Goal: Task Accomplishment & Management: Use online tool/utility

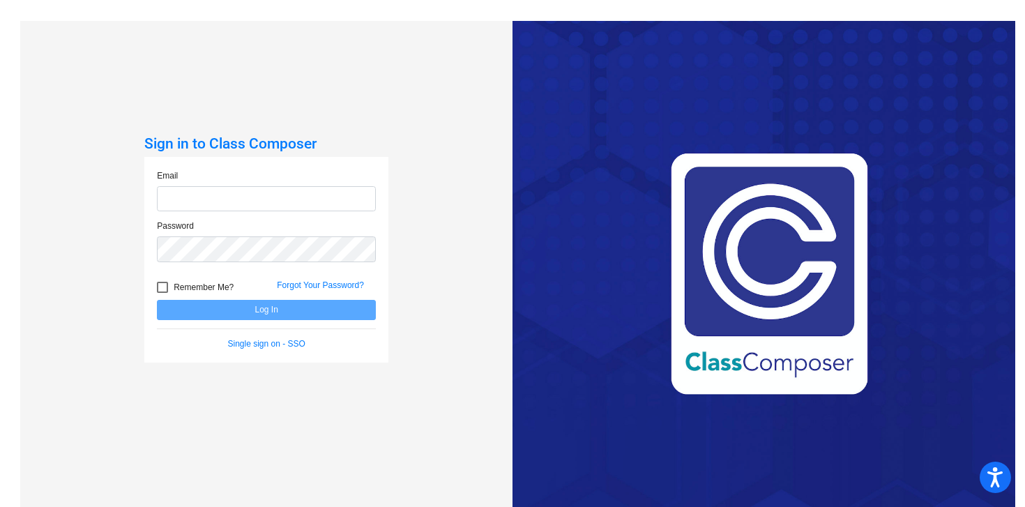
type input "[EMAIL_ADDRESS][DOMAIN_NAME]"
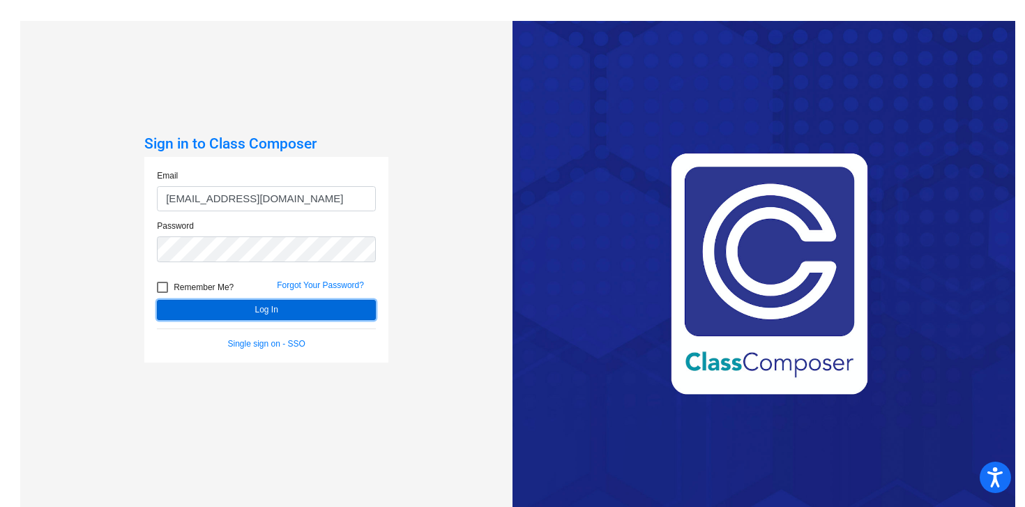
click at [246, 310] on button "Log In" at bounding box center [266, 310] width 219 height 20
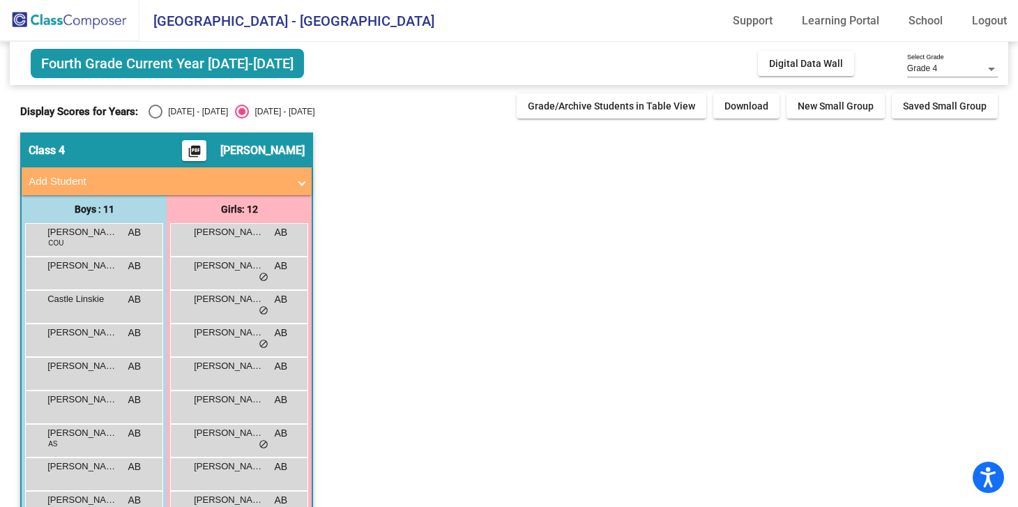
click at [156, 116] on div "Select an option" at bounding box center [156, 112] width 14 height 14
click at [156, 119] on input "[DATE] - [DATE]" at bounding box center [155, 119] width 1 height 1
radio input "true"
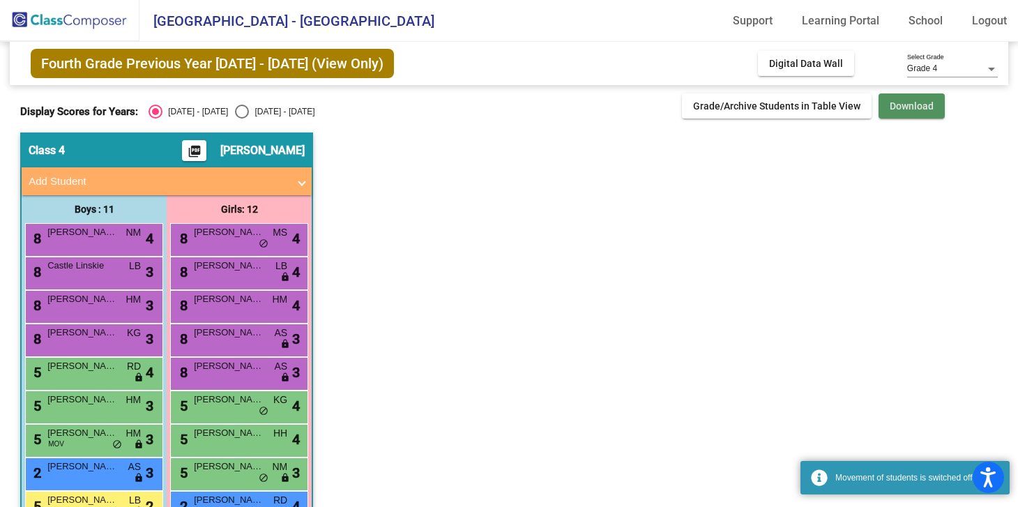
click at [903, 96] on button "Download" at bounding box center [912, 105] width 66 height 25
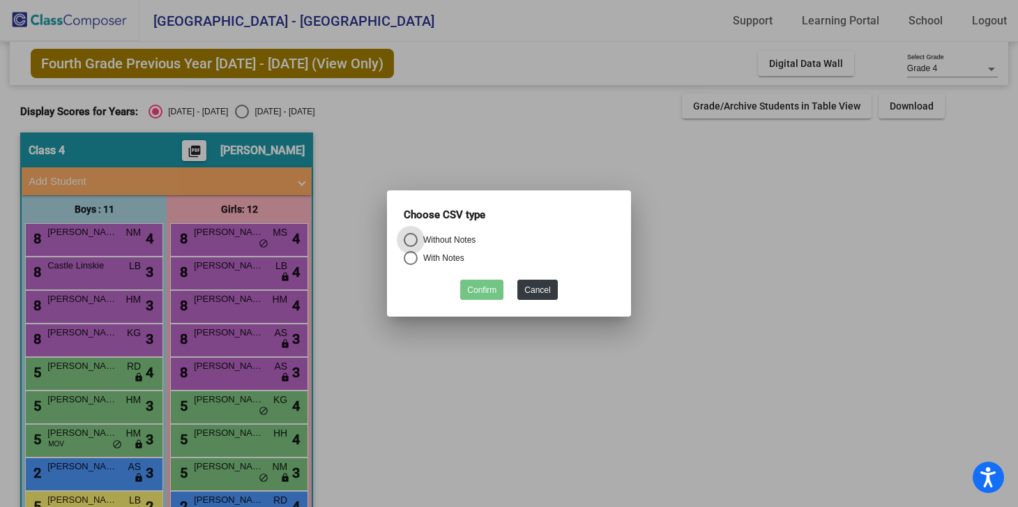
click at [414, 256] on div "Select an option" at bounding box center [411, 258] width 14 height 14
click at [411, 265] on input "With Notes" at bounding box center [410, 265] width 1 height 1
radio input "true"
click at [469, 286] on button "Confirm" at bounding box center [481, 290] width 43 height 20
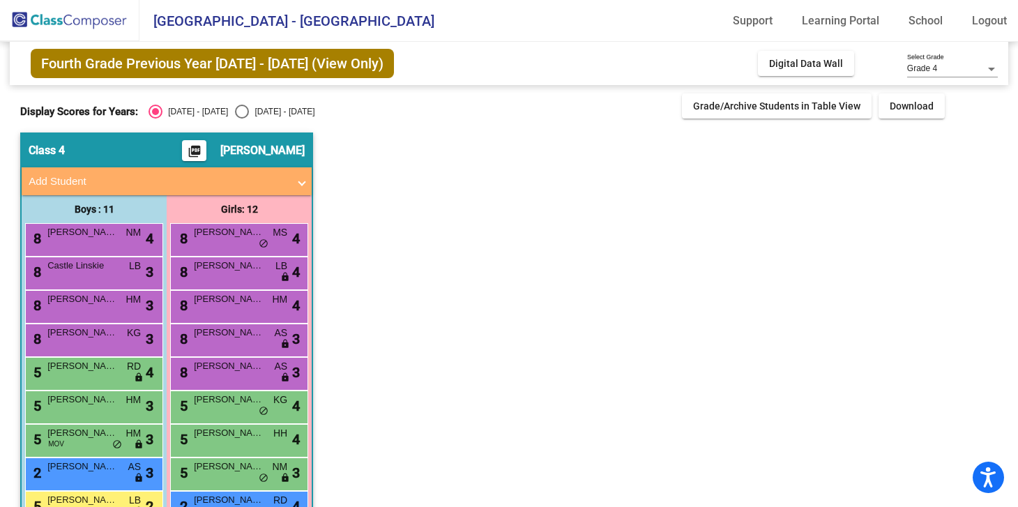
click at [851, 322] on app-classroom "Class 4 picture_as_pdf [PERSON_NAME] Add Student First Name Last Name Student I…" at bounding box center [509, 390] width 978 height 515
click at [203, 151] on mat-icon "picture_as_pdf" at bounding box center [194, 154] width 17 height 20
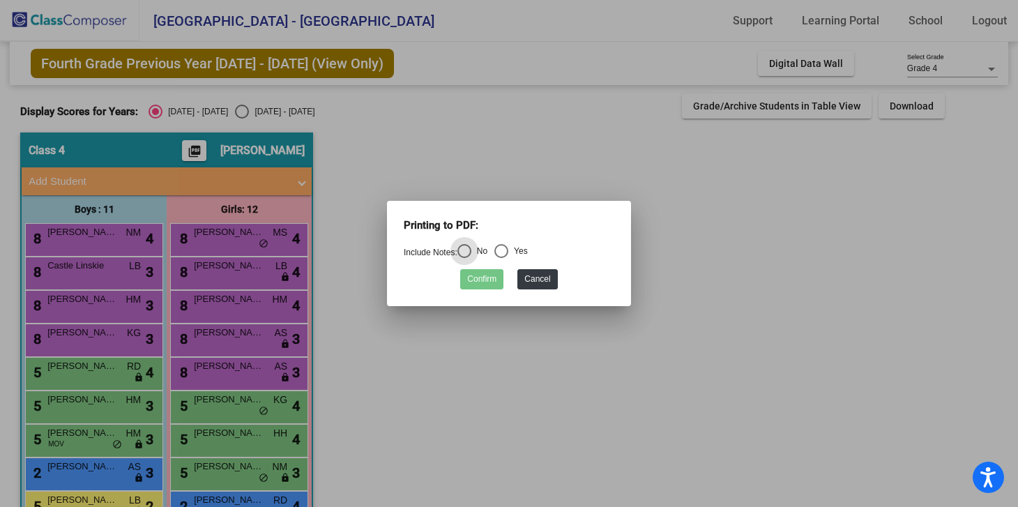
click at [500, 249] on div "Select an option" at bounding box center [502, 251] width 14 height 14
click at [501, 258] on input "Yes" at bounding box center [501, 258] width 1 height 1
radio input "true"
click at [500, 278] on button "Confirm" at bounding box center [481, 279] width 43 height 20
